Goal: Task Accomplishment & Management: Complete application form

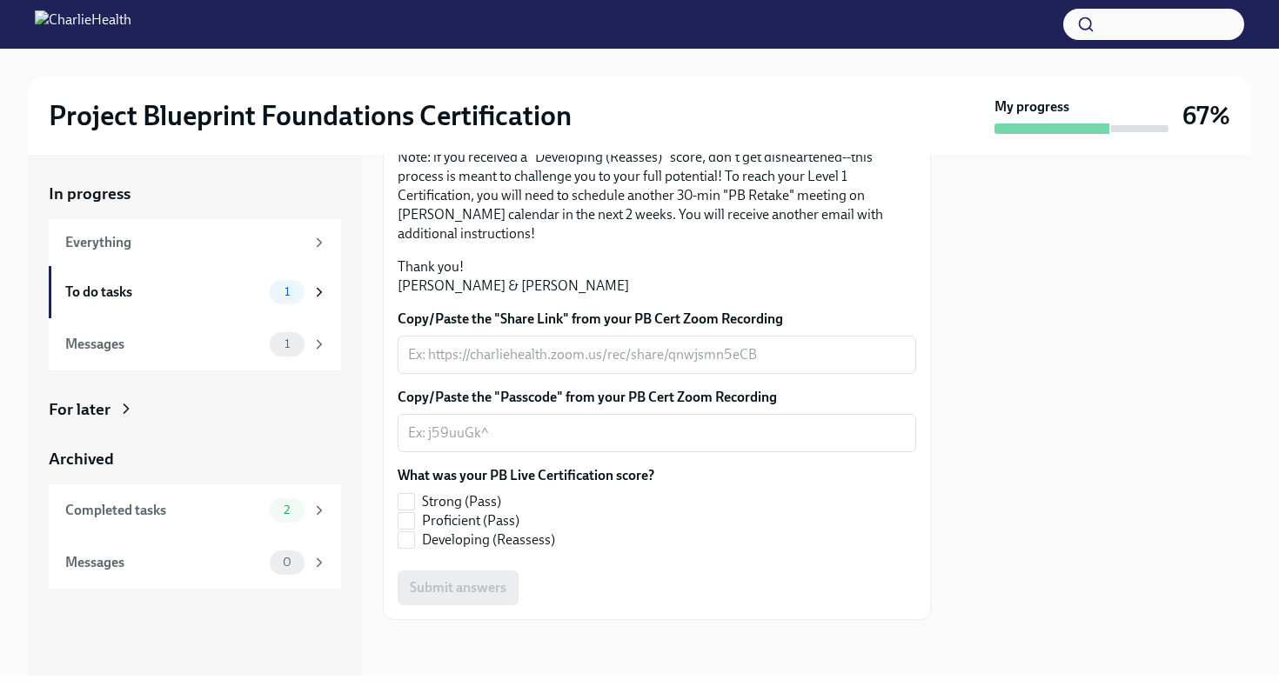
scroll to position [298, 0]
click at [571, 365] on textarea "Copy/Paste the "Share Link" from your PB Cert Zoom Recording" at bounding box center [657, 355] width 498 height 21
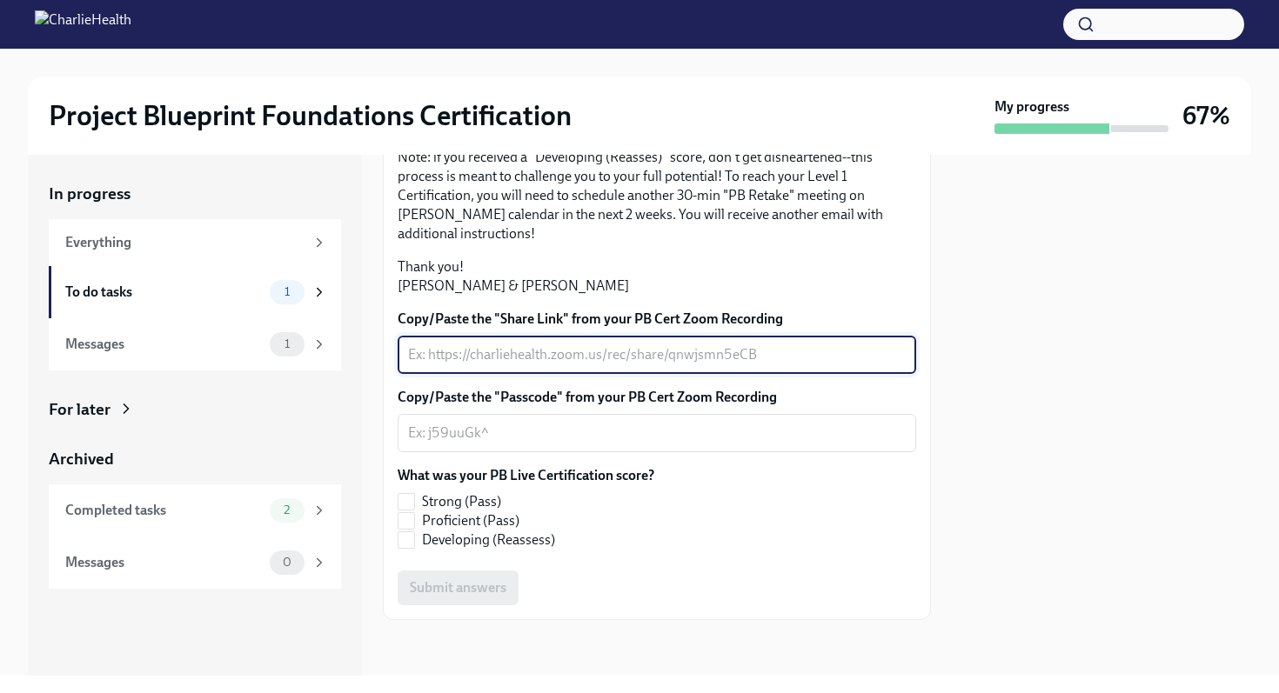
paste textarea "https://charliehealth.zoom.us/rec/share/PaekS4AapCYZjGVcf4177Y4VhXkhmyPR_fkOB0K…"
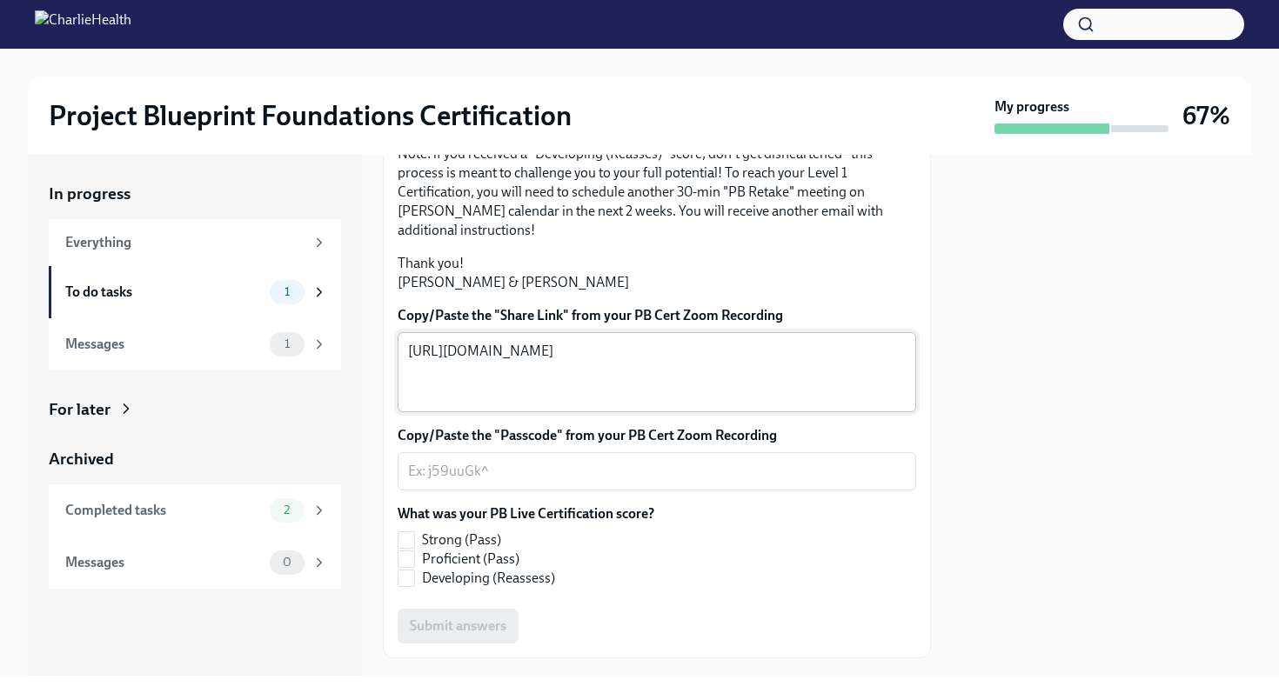
click at [406, 412] on div "https://charliehealth.zoom.us/rec/share/PaekS4AapCYZjGVcf4177Y4VhXkhmyPR_fkOB0K…" at bounding box center [657, 372] width 519 height 80
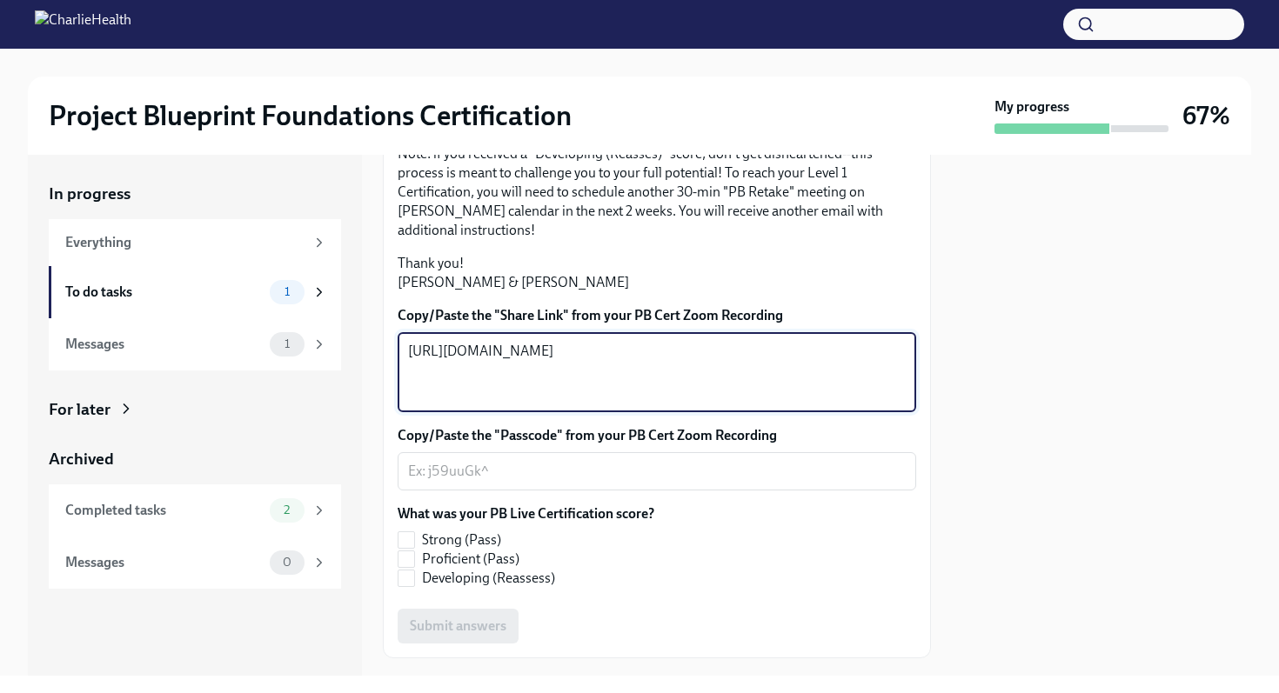
click at [414, 404] on textarea "https://charliehealth.zoom.us/rec/share/PaekS4AapCYZjGVcf4177Y4VhXkhmyPR_fkOB0K…" at bounding box center [657, 372] width 498 height 63
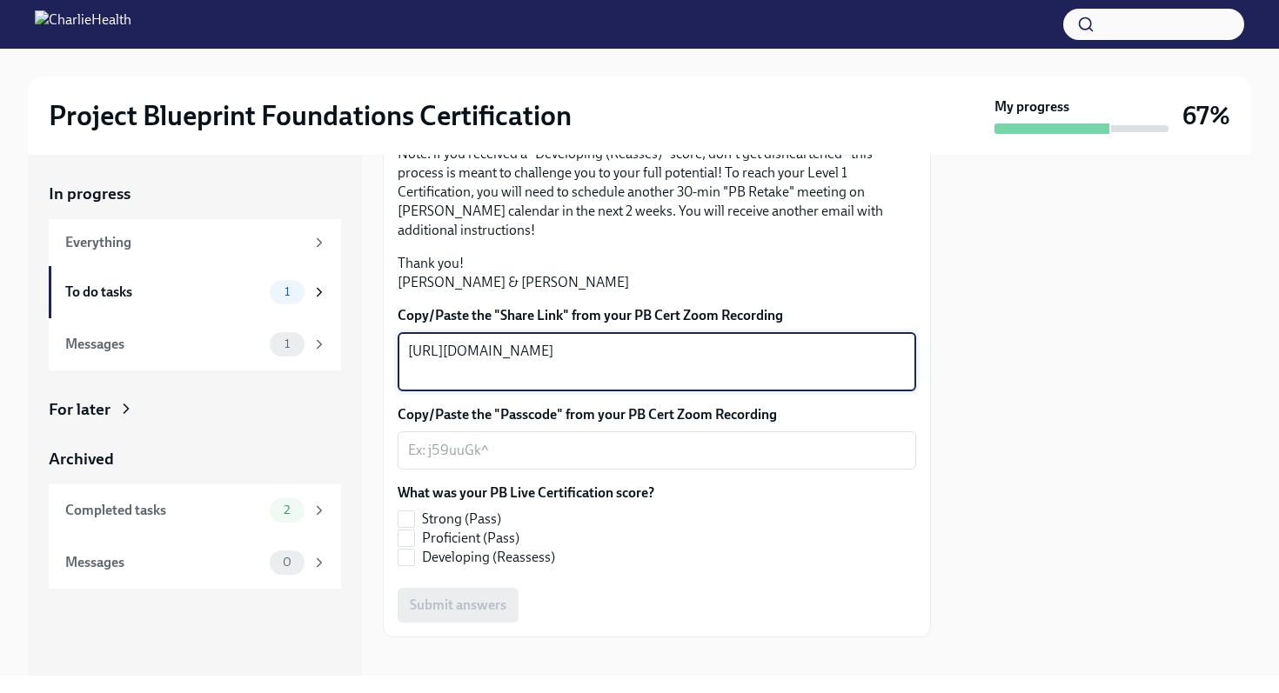
type textarea "https://charliehealth.zoom.us/rec/share/PaekS4AapCYZjGVcf4177Y4VhXkhmyPR_fkOB0K…"
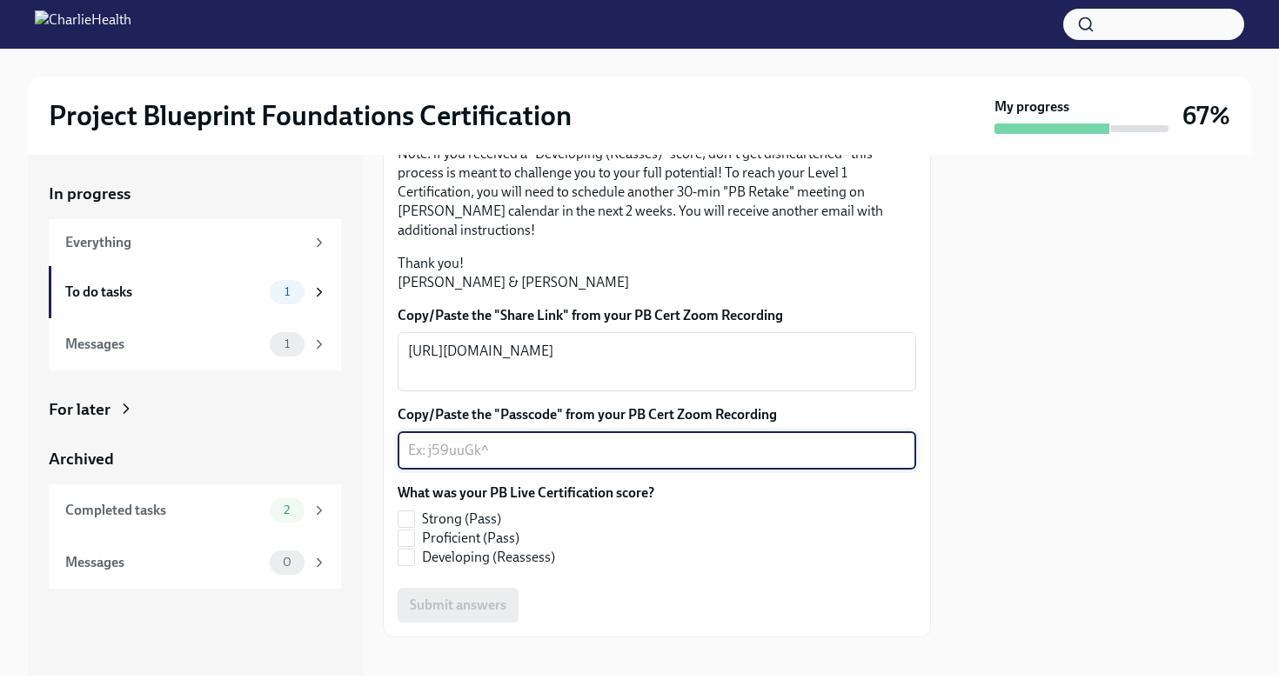
click at [621, 461] on textarea "Copy/Paste the "Passcode" from your PB Cert Zoom Recording" at bounding box center [657, 450] width 498 height 21
paste textarea "P2!8Bsgt"
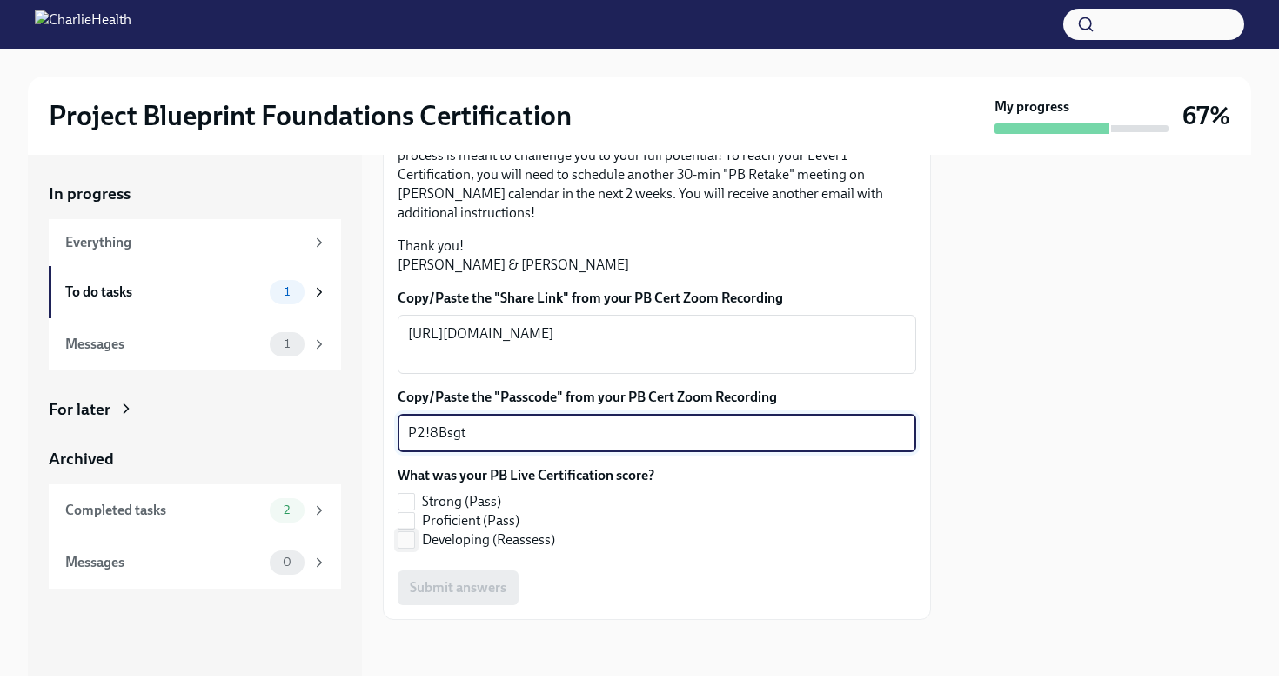
scroll to position [433, 0]
type textarea "P2!8Bsgt"
click at [431, 531] on span "Proficient (Pass)" at bounding box center [470, 521] width 97 height 19
click at [414, 529] on input "Proficient (Pass)" at bounding box center [406, 521] width 16 height 16
checkbox input "true"
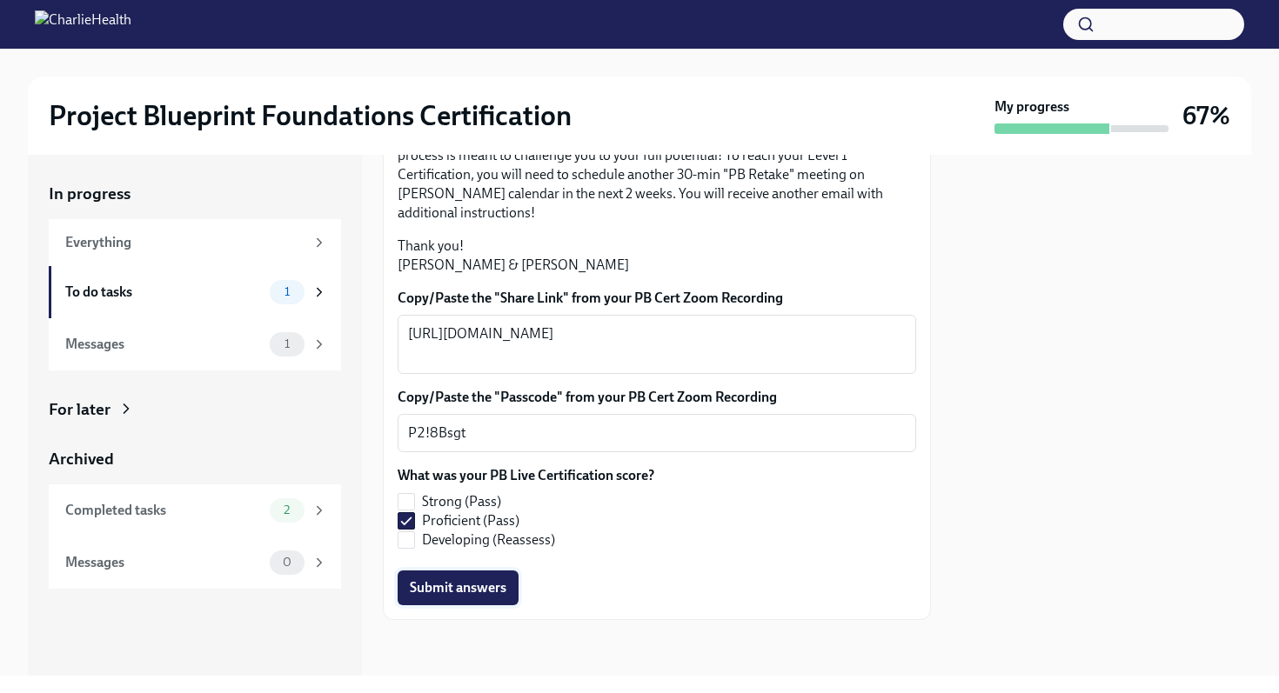
click at [458, 597] on span "Submit answers" at bounding box center [458, 587] width 97 height 17
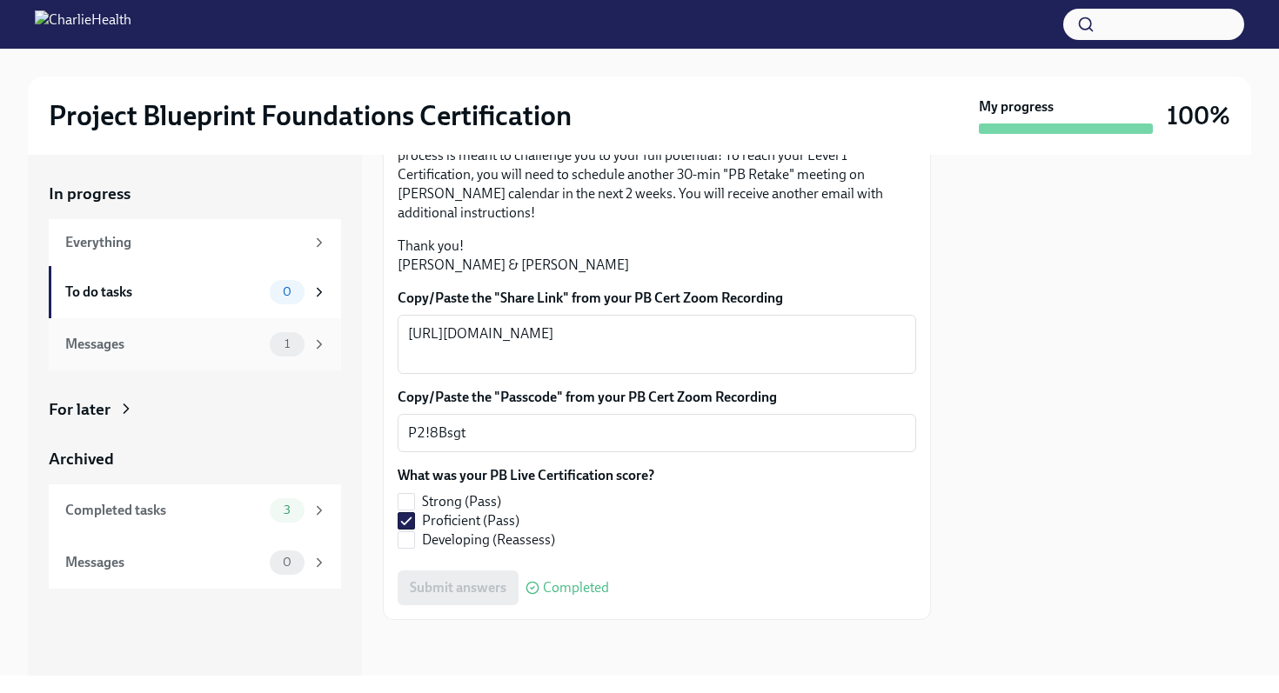
click at [208, 338] on div "Messages" at bounding box center [164, 344] width 198 height 19
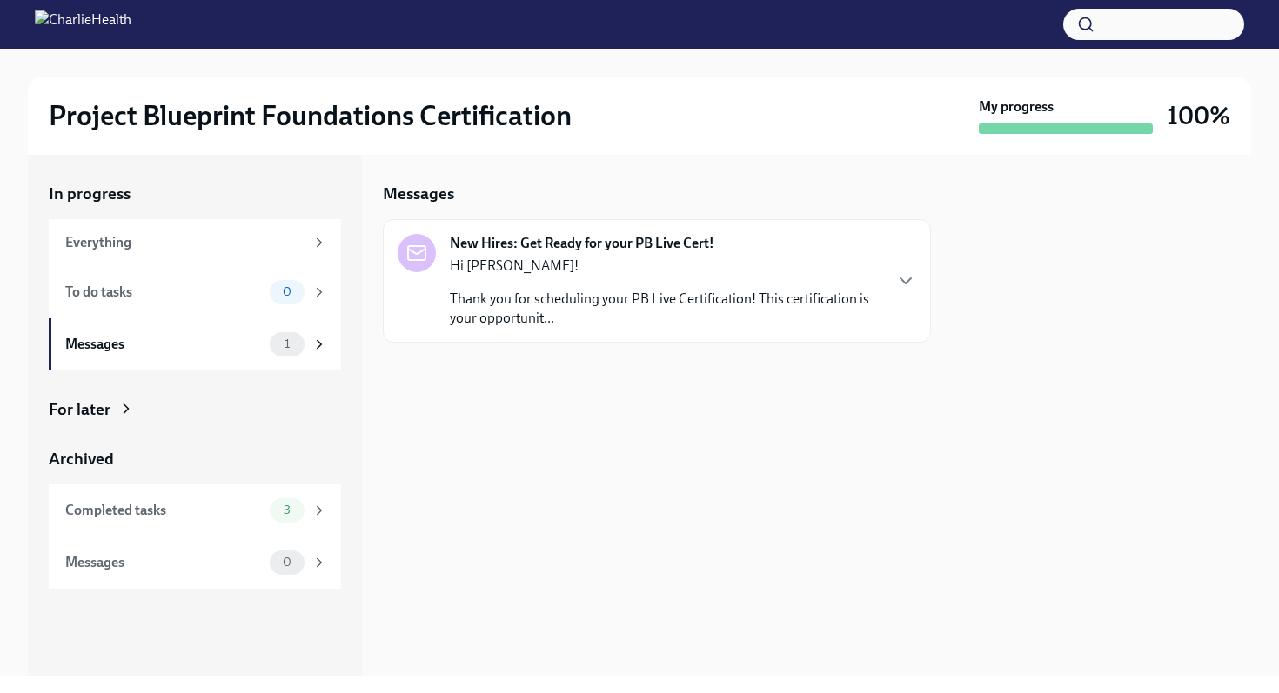
click at [574, 318] on p "Thank you for scheduling your PB Live Certification! This certification is your…" at bounding box center [666, 309] width 432 height 38
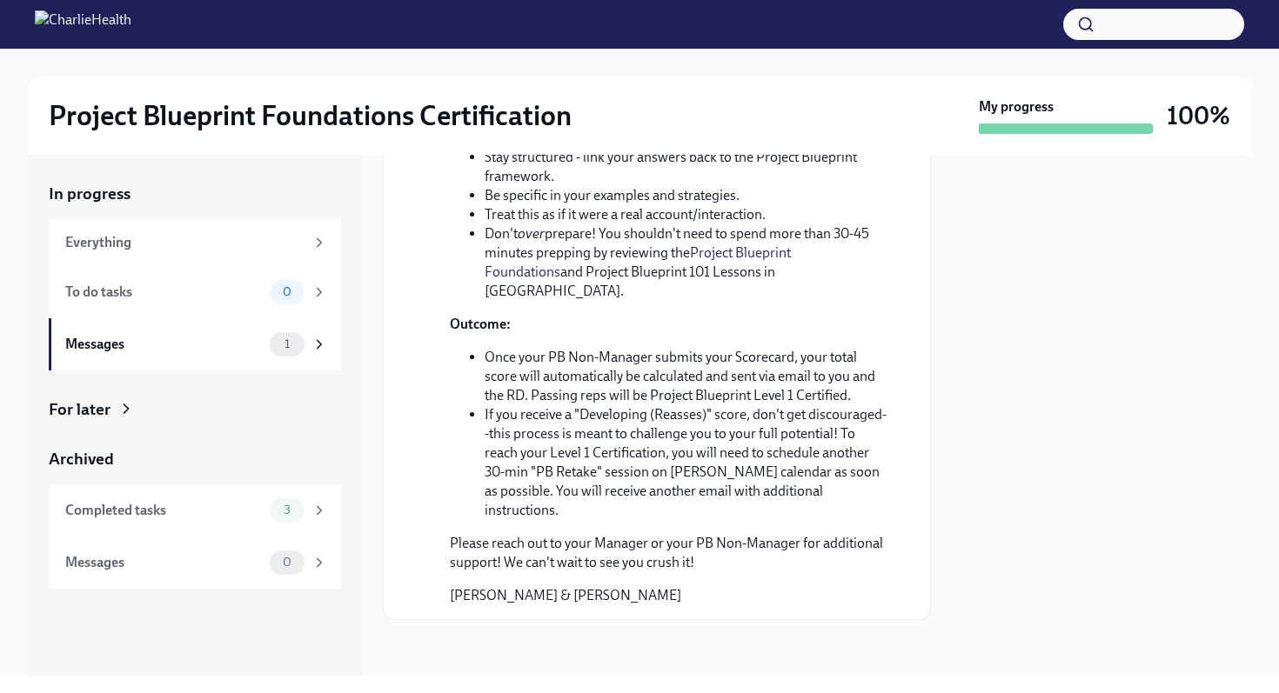
scroll to position [762, 0]
